Goal: Communication & Community: Answer question/provide support

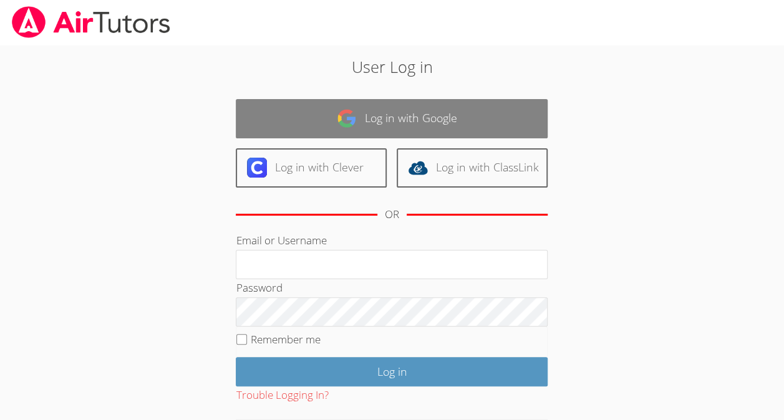
click at [440, 122] on link "Log in with Google" at bounding box center [392, 118] width 312 height 39
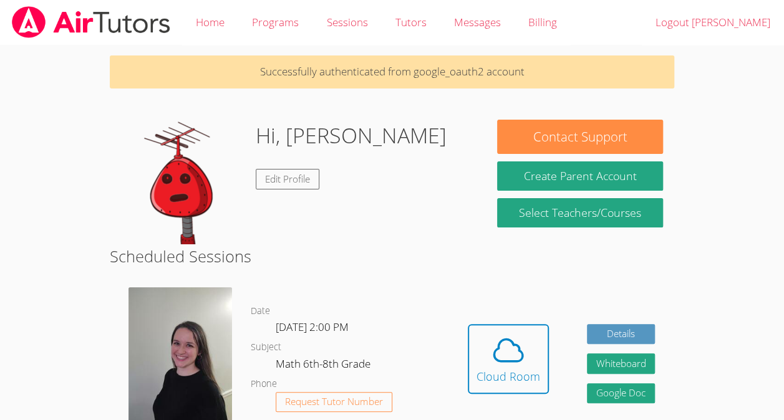
click at [327, 354] on dl "Date [DATE] 2:00 PM Subject Math 6th-8th Grade Phone Request Tutor Number" at bounding box center [350, 369] width 198 height 130
click at [147, 357] on img at bounding box center [181, 357] width 104 height 139
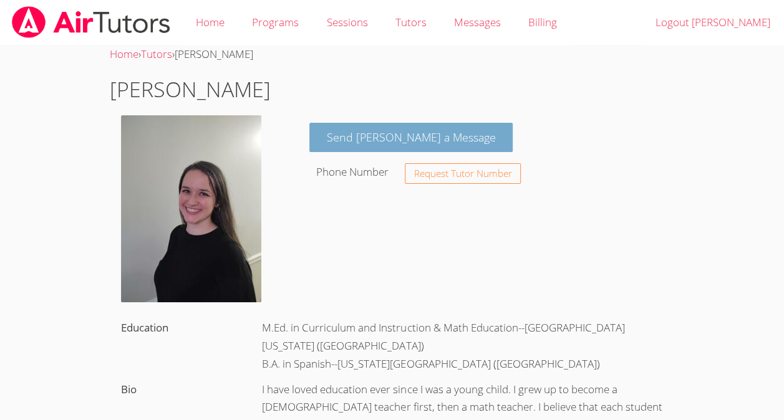
click at [373, 131] on link "Send [PERSON_NAME] a Message" at bounding box center [411, 137] width 204 height 29
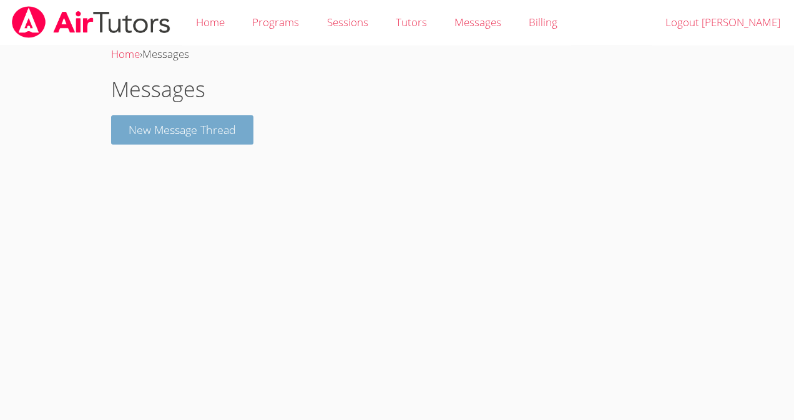
click at [181, 129] on button "New Message Thread" at bounding box center [182, 129] width 142 height 29
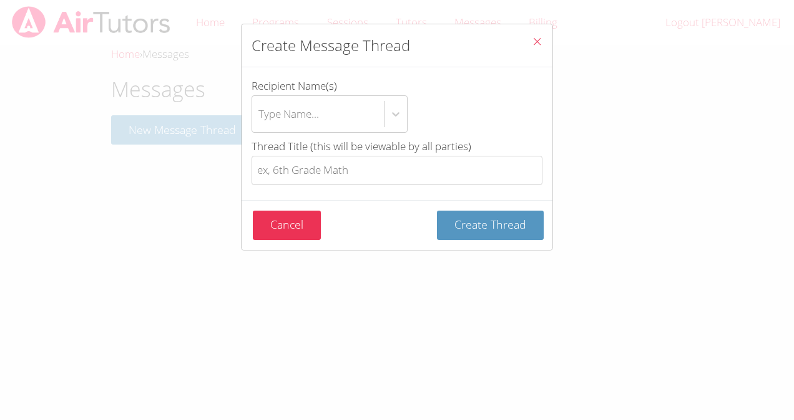
click at [438, 265] on div "Create Message Thread Recipient Name(s) Type Name... Thread Title (this will be…" at bounding box center [397, 210] width 794 height 420
click at [522, 36] on button "Close" at bounding box center [537, 43] width 31 height 38
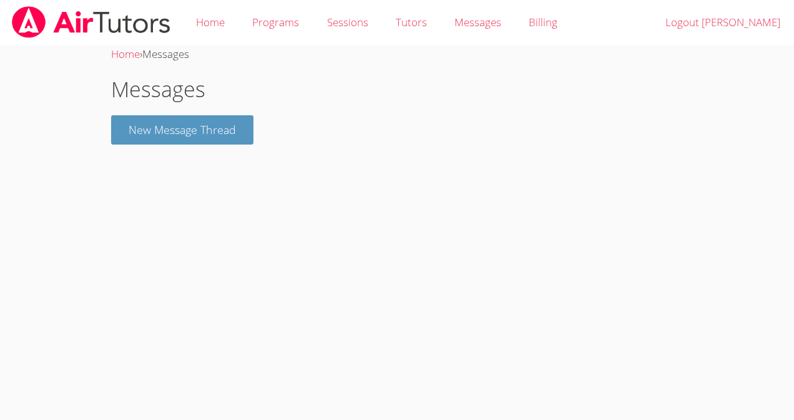
click at [269, 84] on h1 "Messages" at bounding box center [396, 90] width 571 height 32
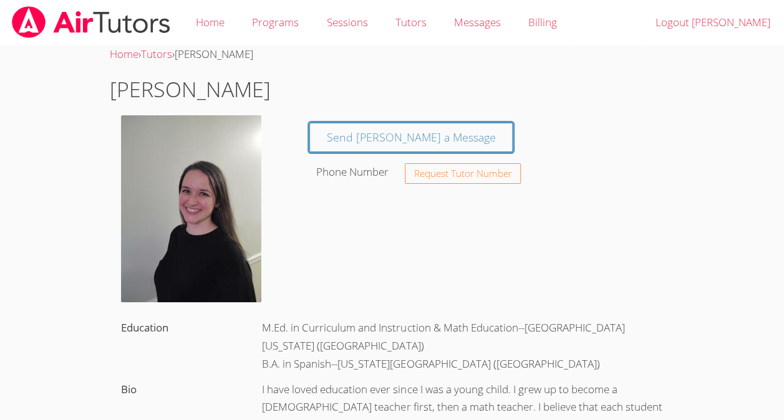
click at [198, 177] on img at bounding box center [191, 208] width 140 height 187
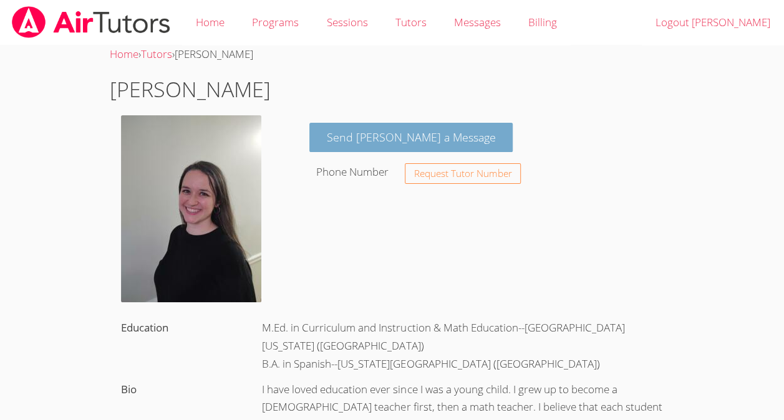
click at [362, 140] on link "Send [PERSON_NAME] a Message" at bounding box center [411, 137] width 204 height 29
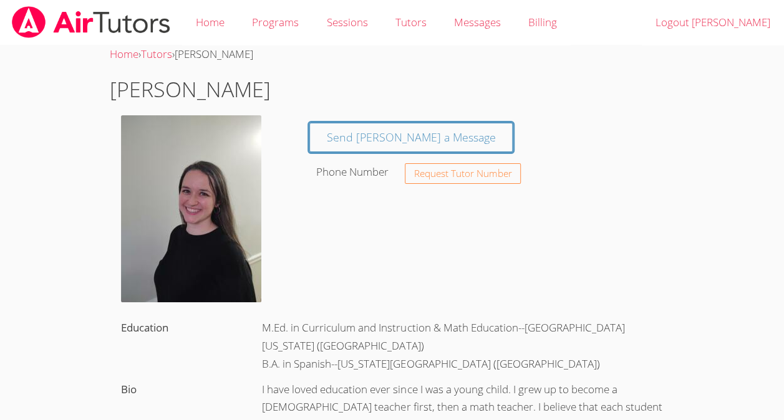
scroll to position [4, 0]
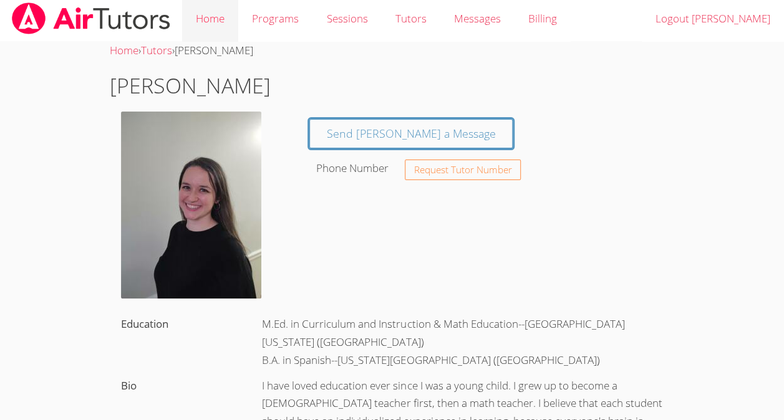
click at [204, 17] on link "Home" at bounding box center [210, 19] width 56 height 46
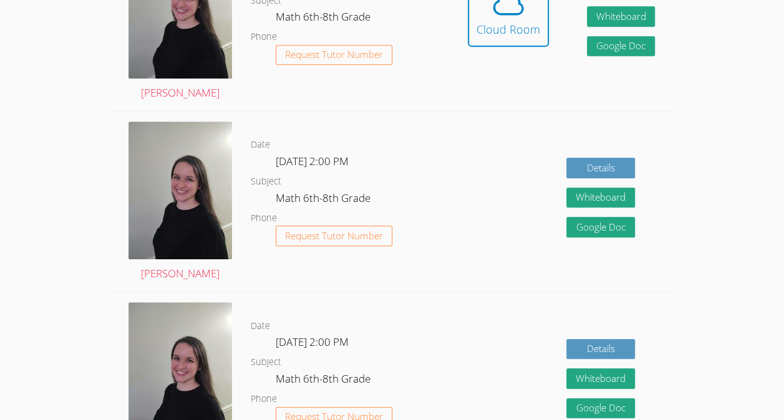
scroll to position [306, 0]
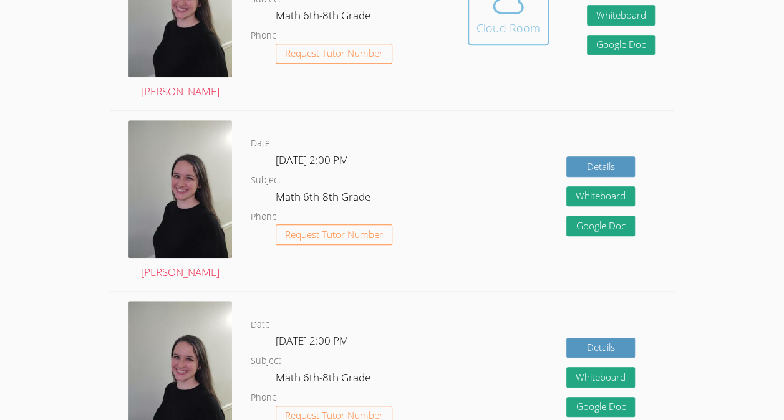
click at [499, 19] on icon at bounding box center [508, 1] width 35 height 35
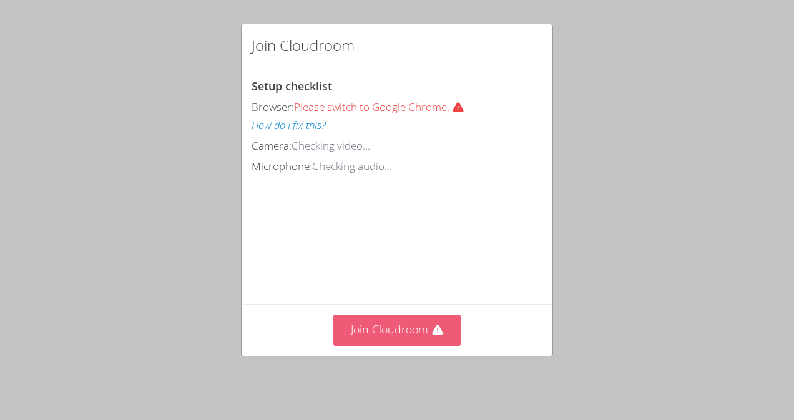
click at [412, 337] on button "Join Cloudroom" at bounding box center [397, 330] width 128 height 31
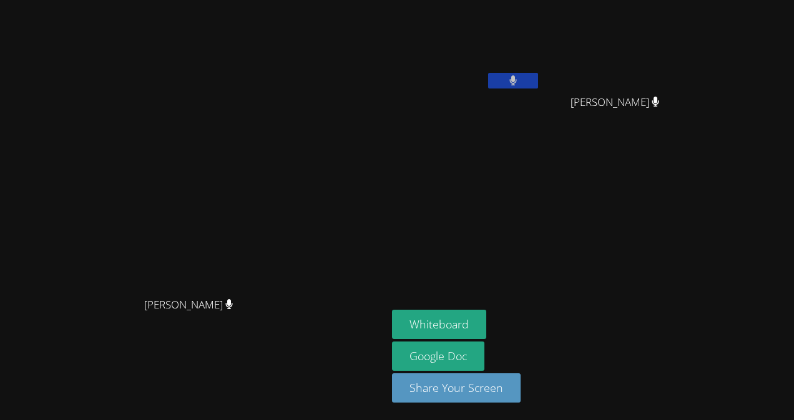
click at [694, 348] on div "Whiteboard Google Doc Share Your Screen" at bounding box center [543, 361] width 302 height 103
click at [486, 324] on button "Whiteboard" at bounding box center [439, 324] width 94 height 29
click at [538, 77] on button at bounding box center [513, 81] width 50 height 16
click at [538, 73] on button at bounding box center [513, 81] width 50 height 16
click at [517, 77] on icon at bounding box center [512, 80] width 7 height 11
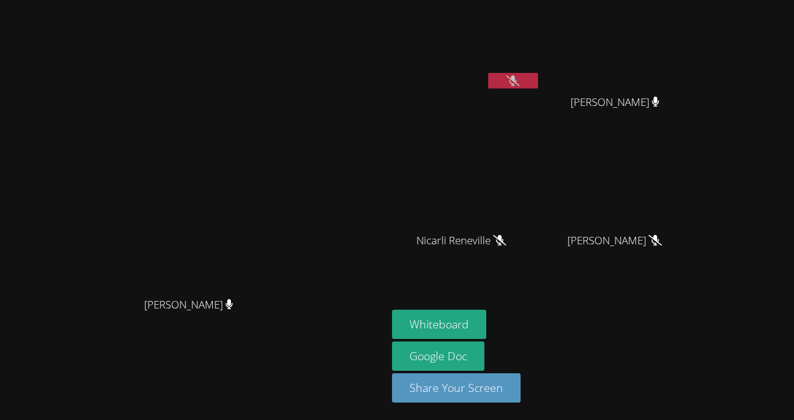
click at [538, 79] on button at bounding box center [513, 81] width 50 height 16
click at [517, 77] on icon at bounding box center [512, 80] width 7 height 11
click at [540, 72] on video at bounding box center [466, 47] width 148 height 84
click at [538, 74] on button at bounding box center [513, 81] width 50 height 16
click at [538, 76] on button at bounding box center [513, 81] width 50 height 16
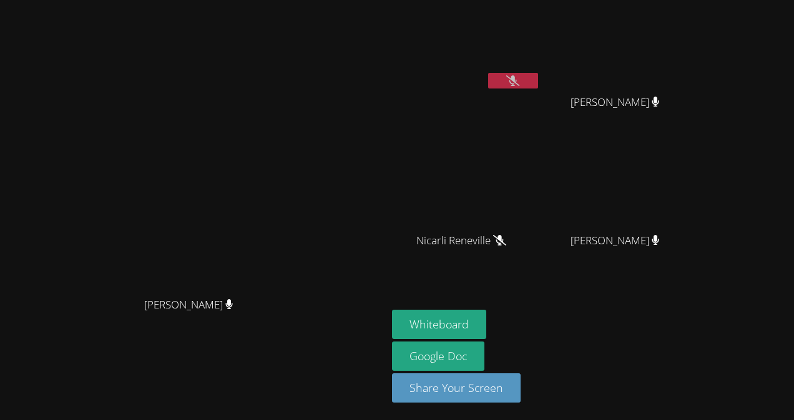
click at [519, 85] on icon at bounding box center [512, 80] width 13 height 11
click at [538, 77] on button at bounding box center [513, 81] width 50 height 16
click at [538, 74] on button at bounding box center [513, 81] width 50 height 16
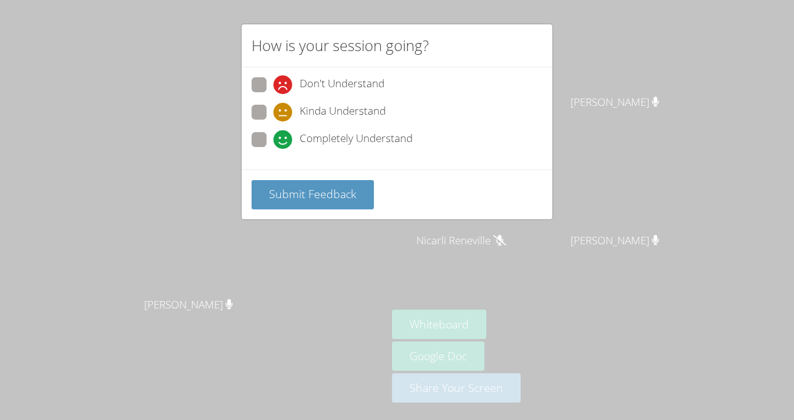
click at [366, 134] on span "Completely Understand" at bounding box center [355, 139] width 113 height 19
click at [284, 134] on input "Completely Understand" at bounding box center [278, 137] width 11 height 11
radio input "true"
click at [335, 196] on span "Submit Feedback" at bounding box center [312, 194] width 87 height 15
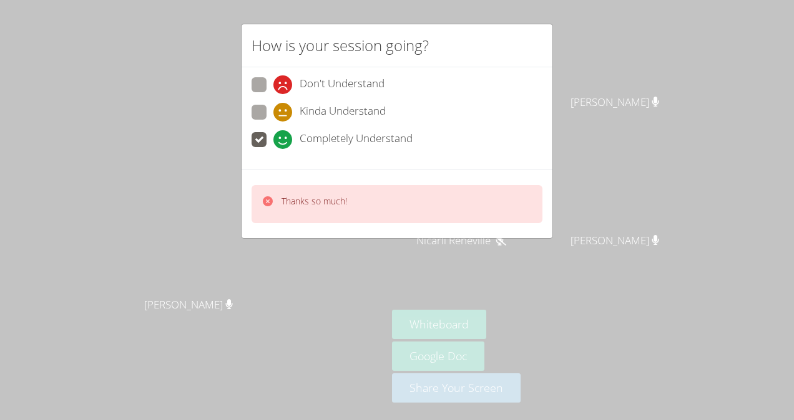
click at [131, 208] on div "How is your session going? Don't Understand Kinda Understand Completely Underst…" at bounding box center [397, 210] width 794 height 420
